Goal: Task Accomplishment & Management: Use online tool/utility

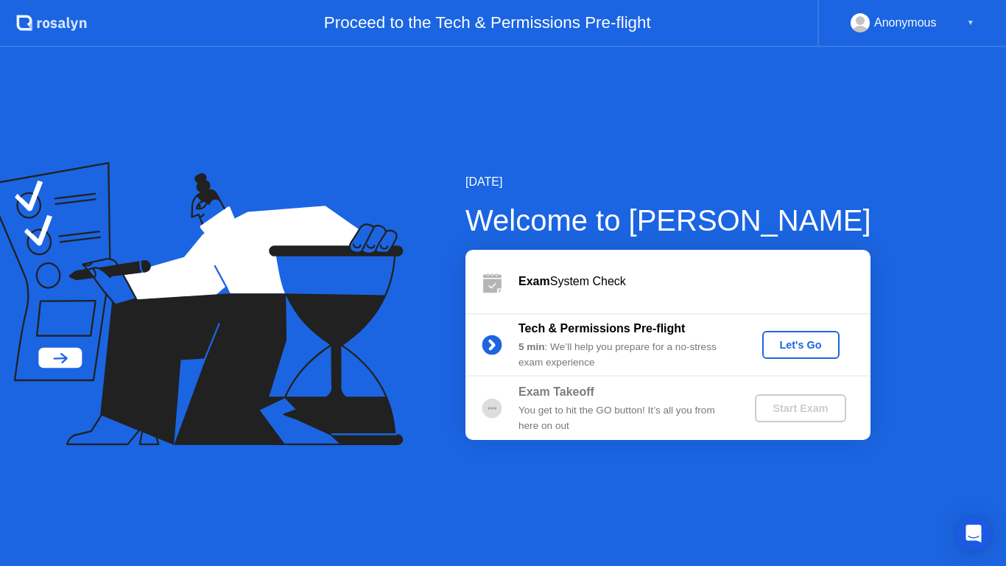
click at [806, 345] on div "Let's Go" at bounding box center [801, 345] width 66 height 12
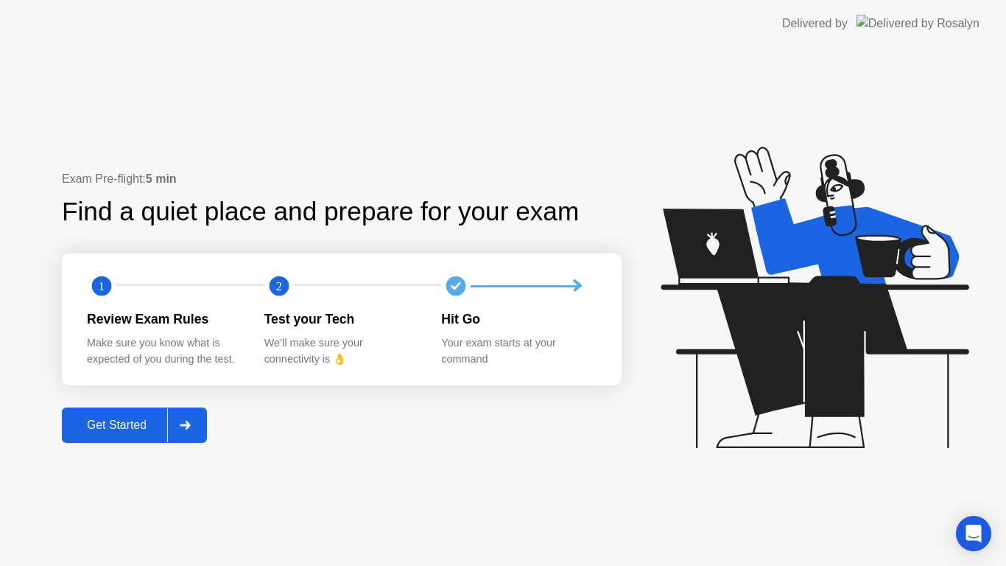
click at [155, 425] on div "Get Started" at bounding box center [116, 424] width 101 height 13
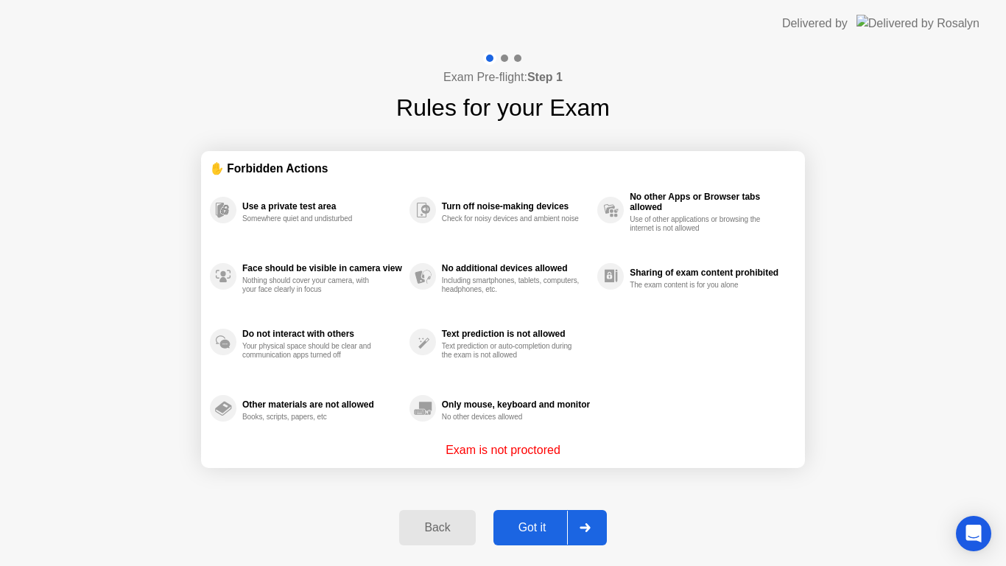
click at [559, 527] on div "Got it" at bounding box center [532, 527] width 69 height 13
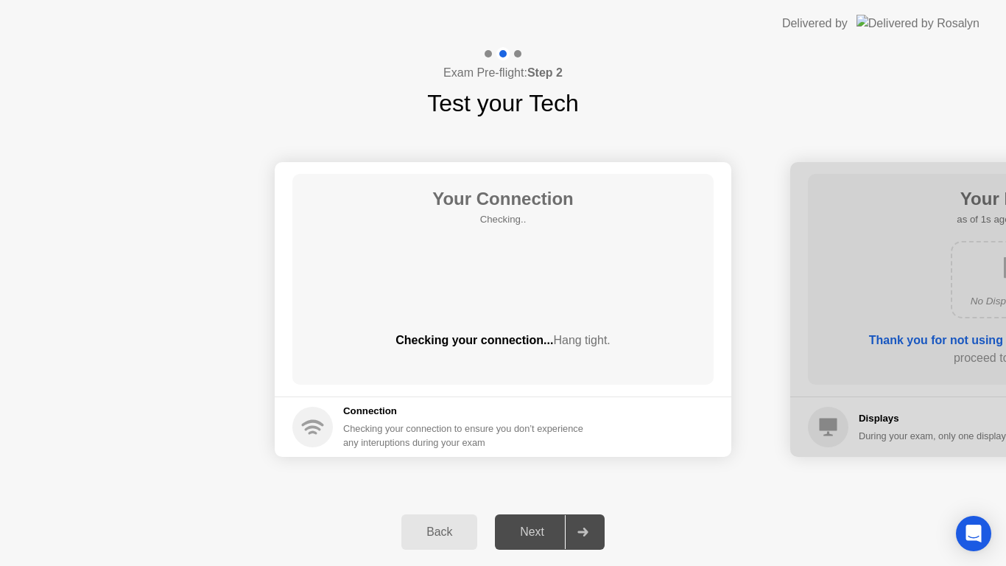
click at [572, 407] on h5 "Connection" at bounding box center [467, 411] width 249 height 15
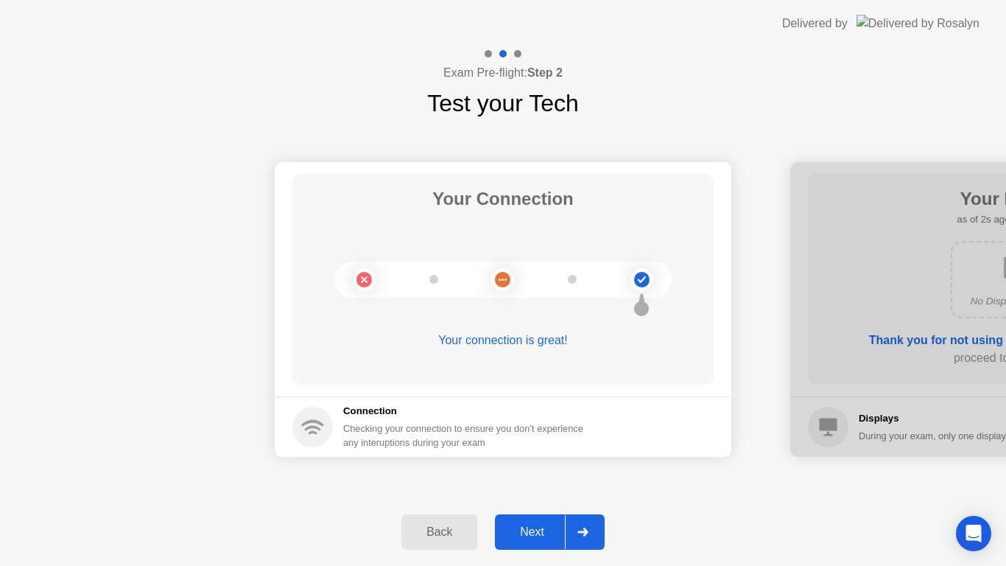
click at [550, 537] on div "Next" at bounding box center [532, 531] width 66 height 13
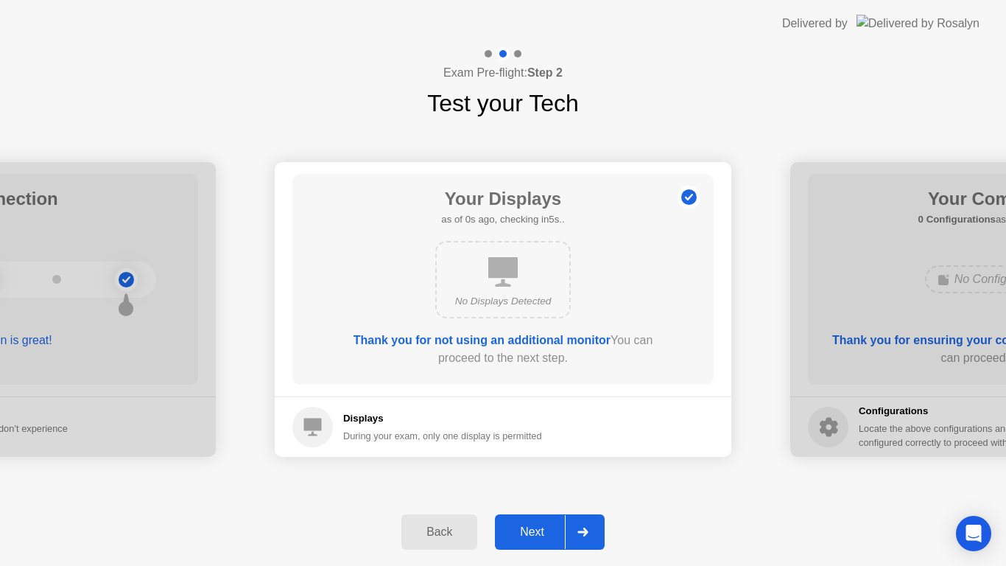
click at [552, 536] on div "Next" at bounding box center [532, 531] width 66 height 13
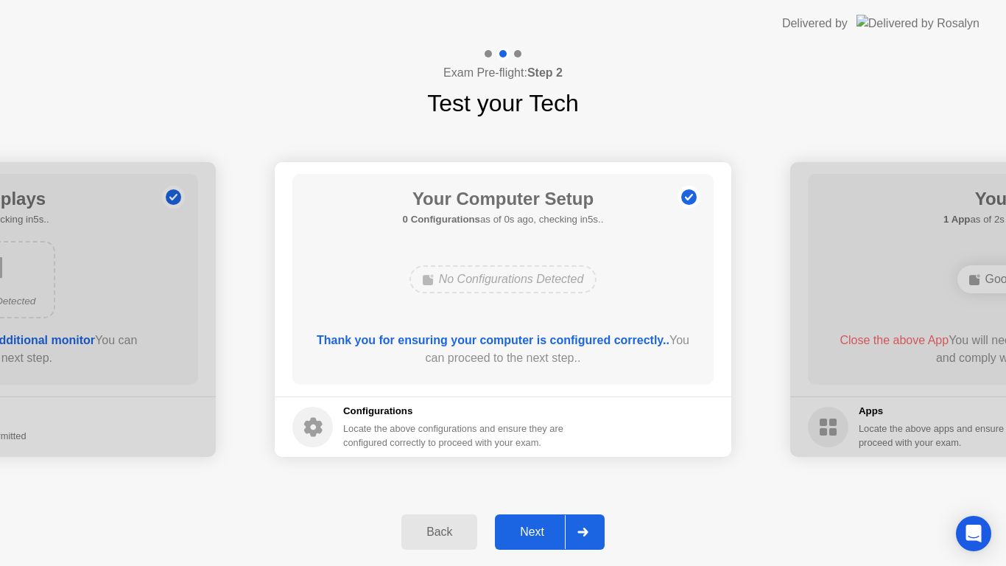
click at [552, 536] on div "Next" at bounding box center [532, 531] width 66 height 13
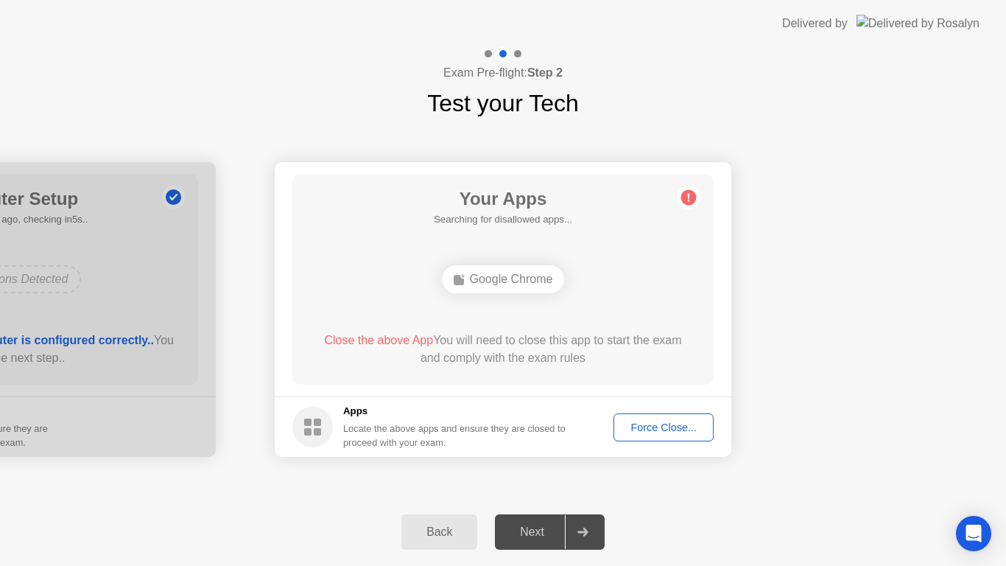
click at [679, 426] on div "Force Close..." at bounding box center [664, 427] width 90 height 12
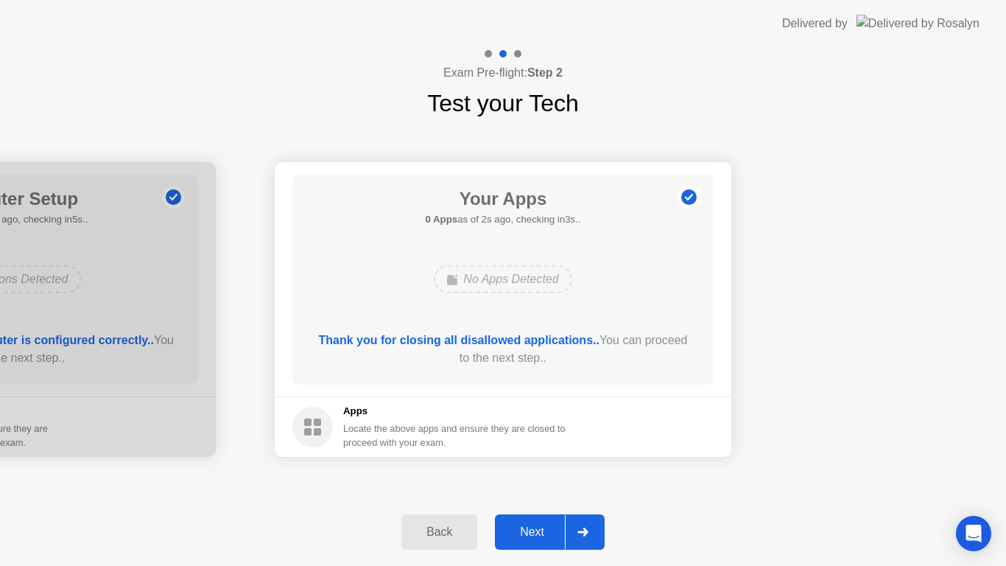
click at [544, 531] on div "Next" at bounding box center [532, 531] width 66 height 13
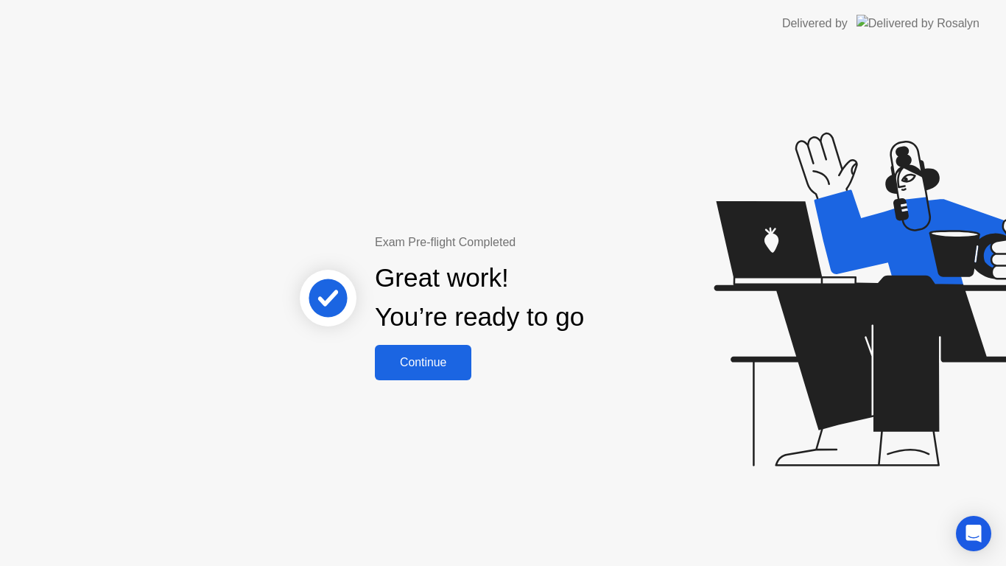
click at [433, 370] on button "Continue" at bounding box center [423, 362] width 96 height 35
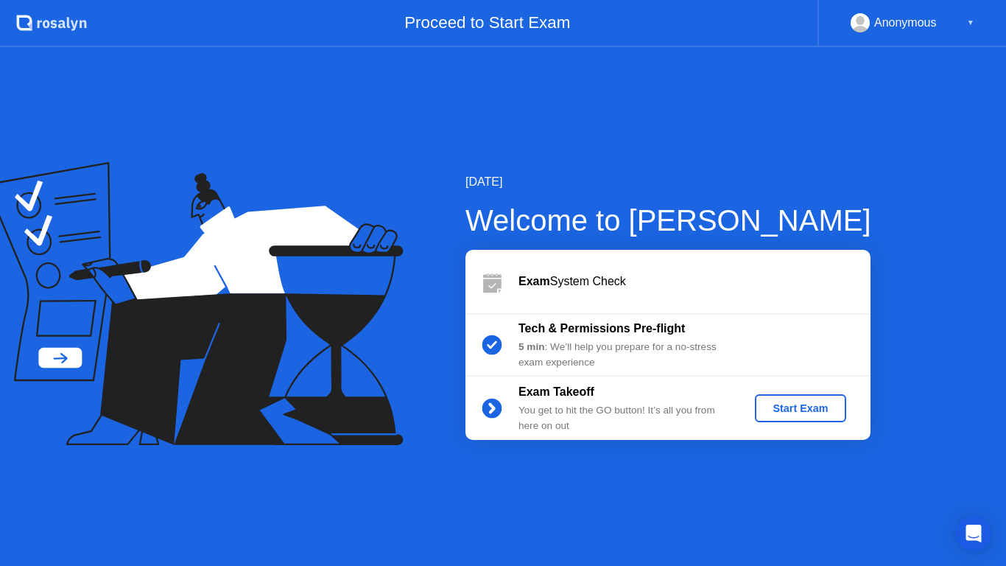
click at [803, 410] on div "Start Exam" at bounding box center [800, 408] width 79 height 12
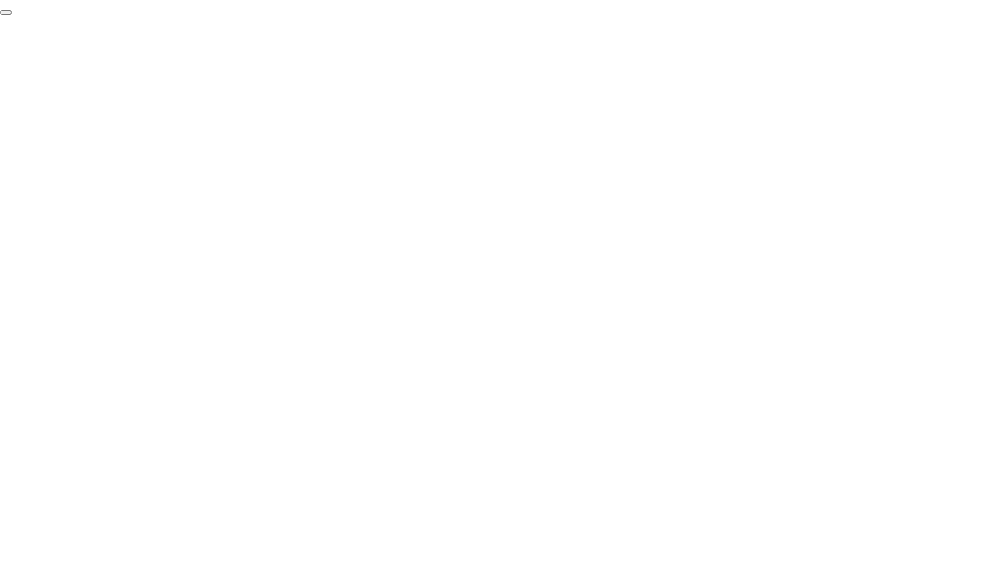
click div "End Proctoring Session"
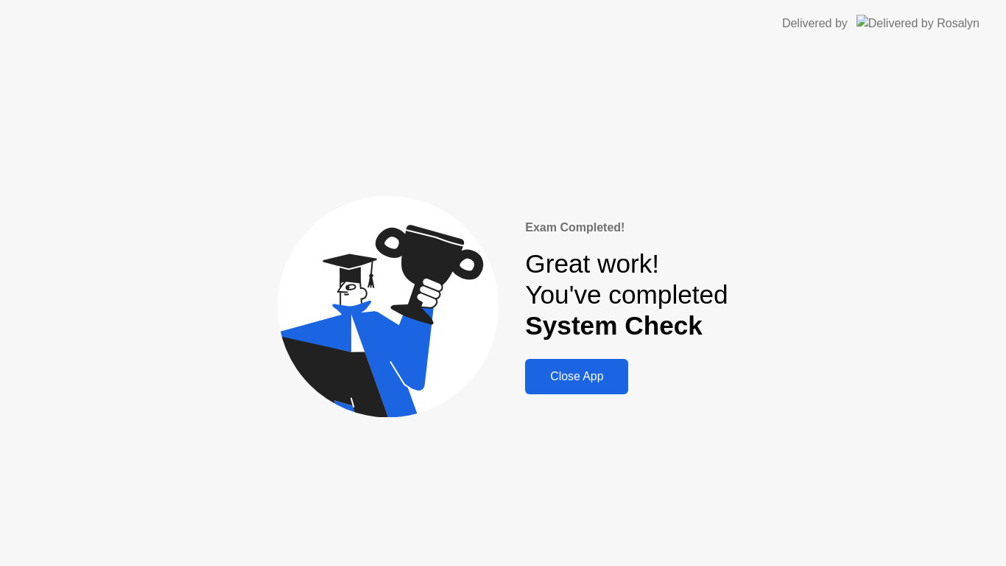
click at [577, 383] on div "Close App" at bounding box center [577, 376] width 94 height 13
